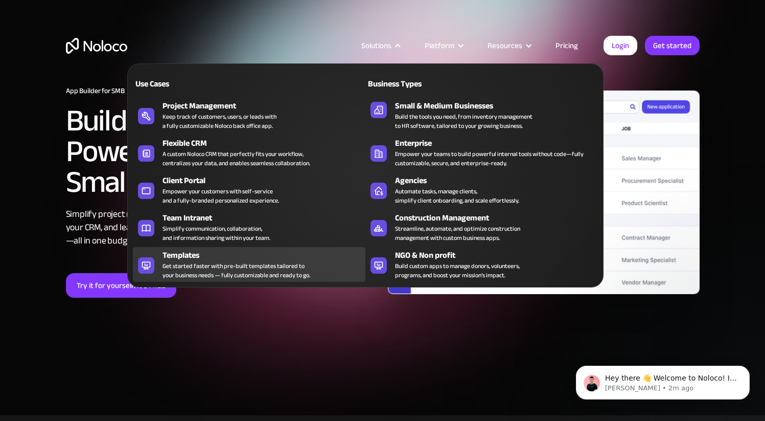
click at [242, 261] on div "Get started faster with pre-built templates tailored to your business needs — f…" at bounding box center [237, 270] width 148 height 18
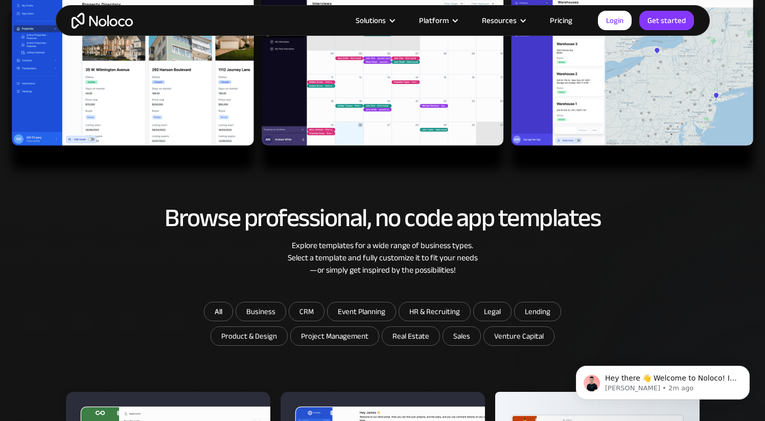
scroll to position [360, 0]
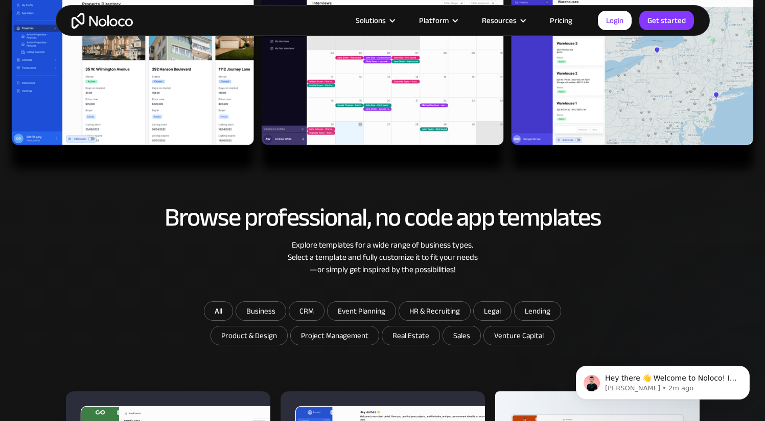
click at [267, 323] on form "All Business CRM Event Planning HR & Recruiting Legal Lending Product & Design …" at bounding box center [382, 324] width 409 height 47
click at [269, 310] on input "Business" at bounding box center [261, 311] width 50 height 18
checkbox input "true"
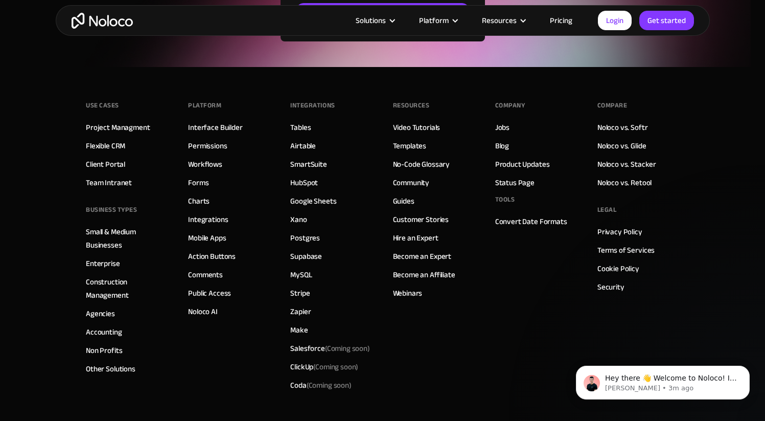
scroll to position [1641, 0]
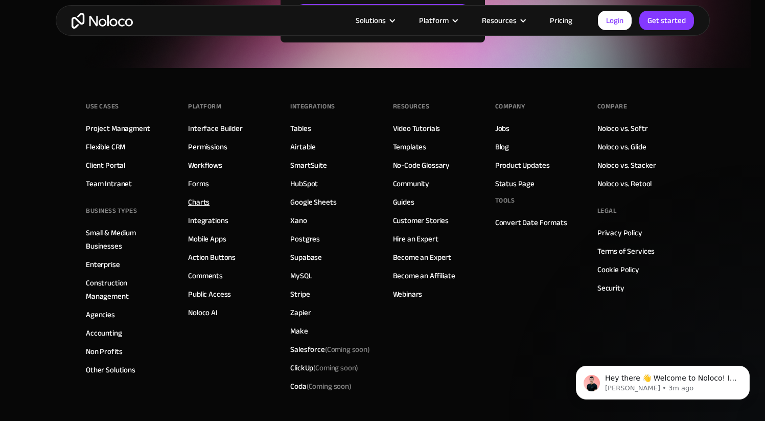
click at [200, 204] on link "Charts" at bounding box center [198, 201] width 21 height 13
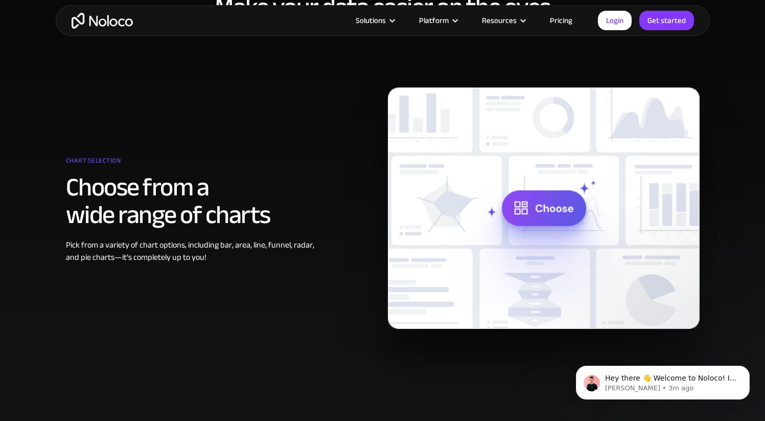
scroll to position [413, 0]
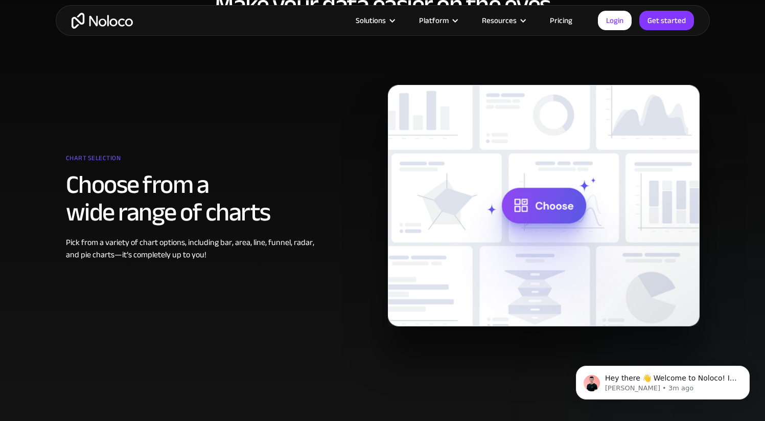
click at [555, 205] on img at bounding box center [544, 205] width 312 height 241
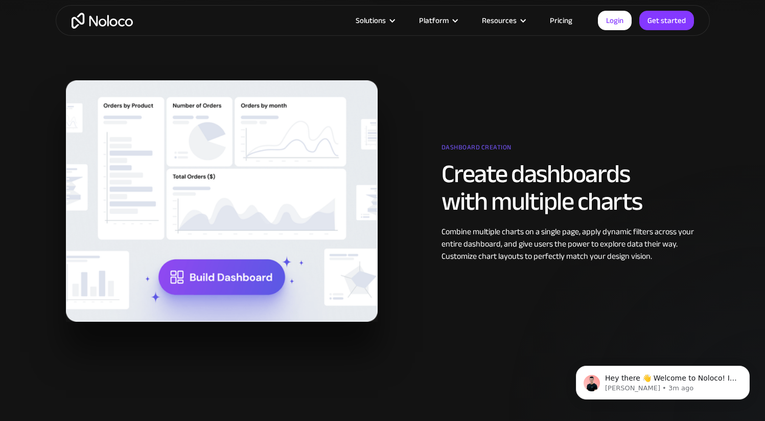
scroll to position [802, 0]
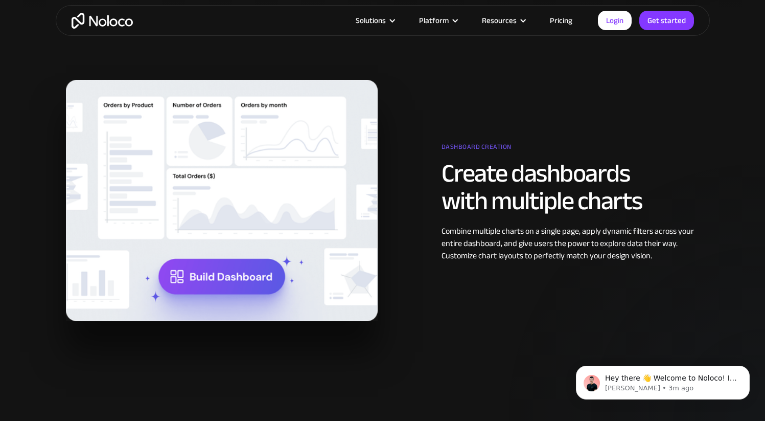
click at [189, 272] on img at bounding box center [222, 200] width 312 height 241
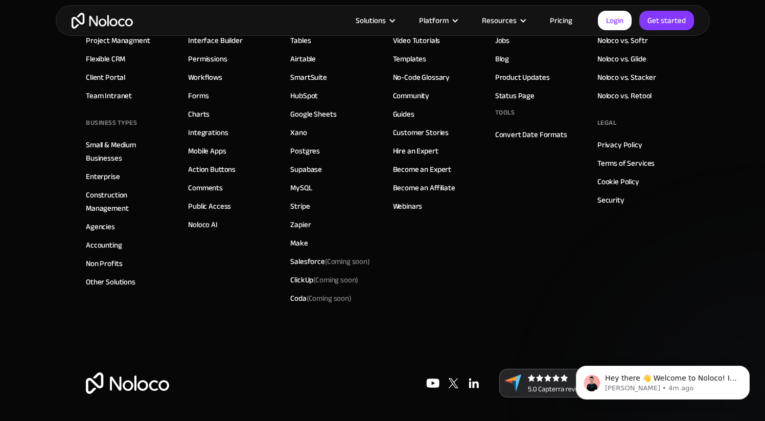
scroll to position [3624, 0]
click at [204, 224] on link "Noloco AI" at bounding box center [203, 223] width 30 height 13
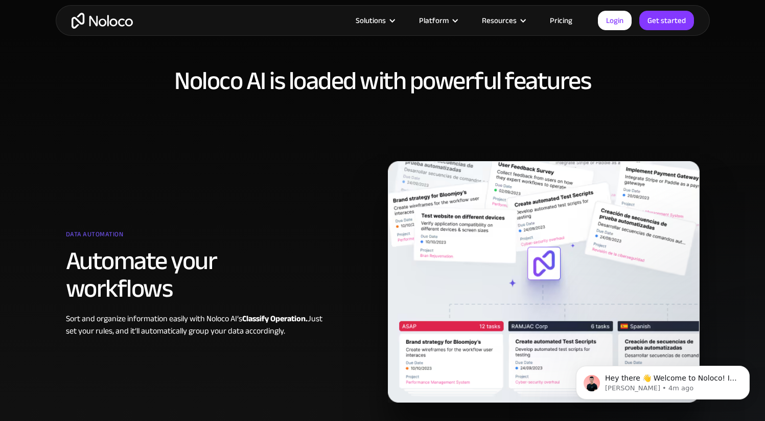
scroll to position [542, 0]
